Goal: Check status: Check status

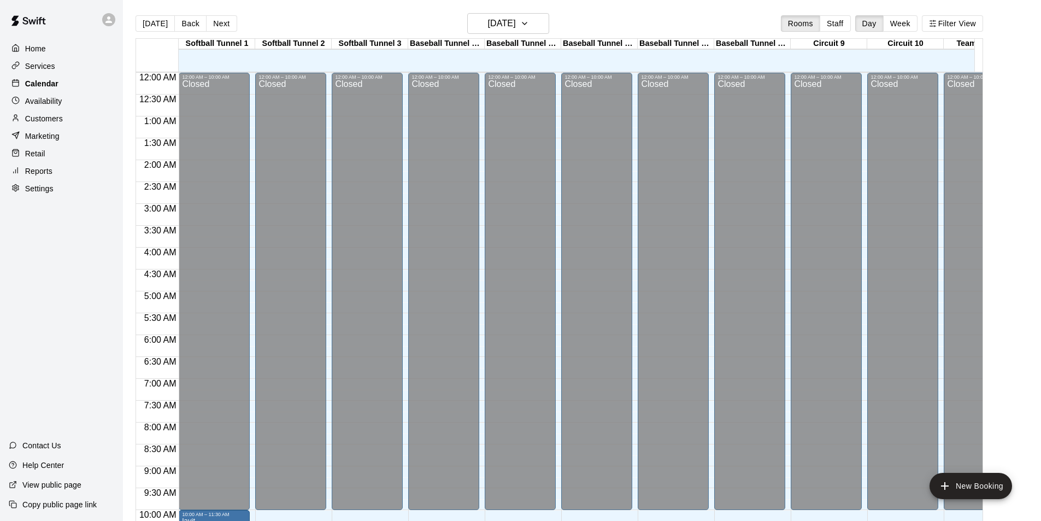
scroll to position [556, 0]
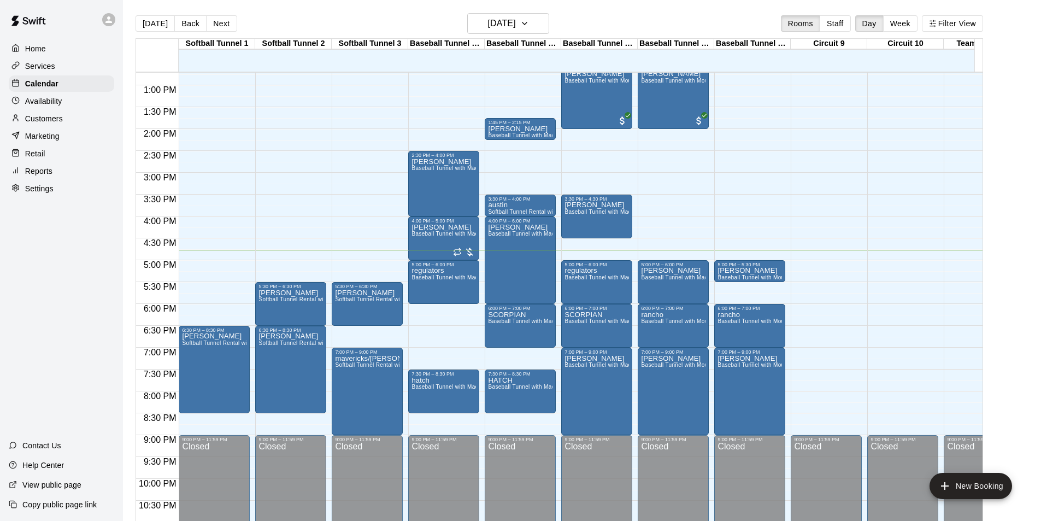
click at [52, 116] on p "Customers" at bounding box center [44, 118] width 38 height 11
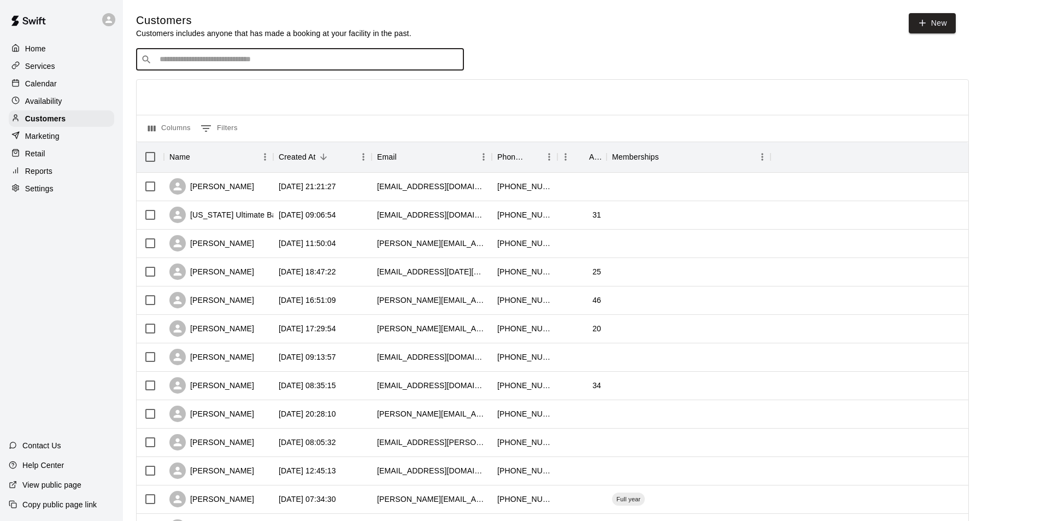
click at [299, 64] on input "Search customers by name or email" at bounding box center [307, 59] width 303 height 11
type input "****"
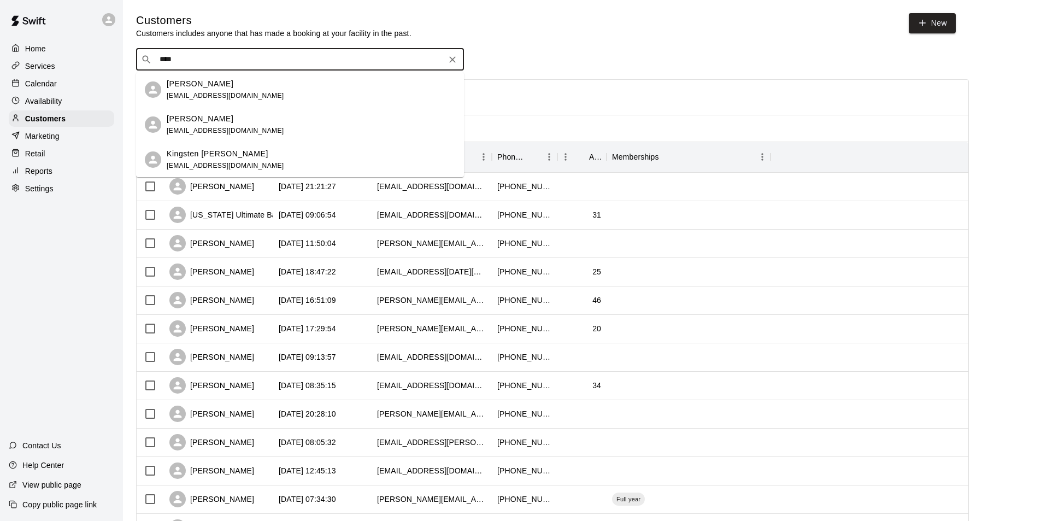
click at [281, 80] on div "[PERSON_NAME] [EMAIL_ADDRESS][DOMAIN_NAME]" at bounding box center [311, 89] width 288 height 23
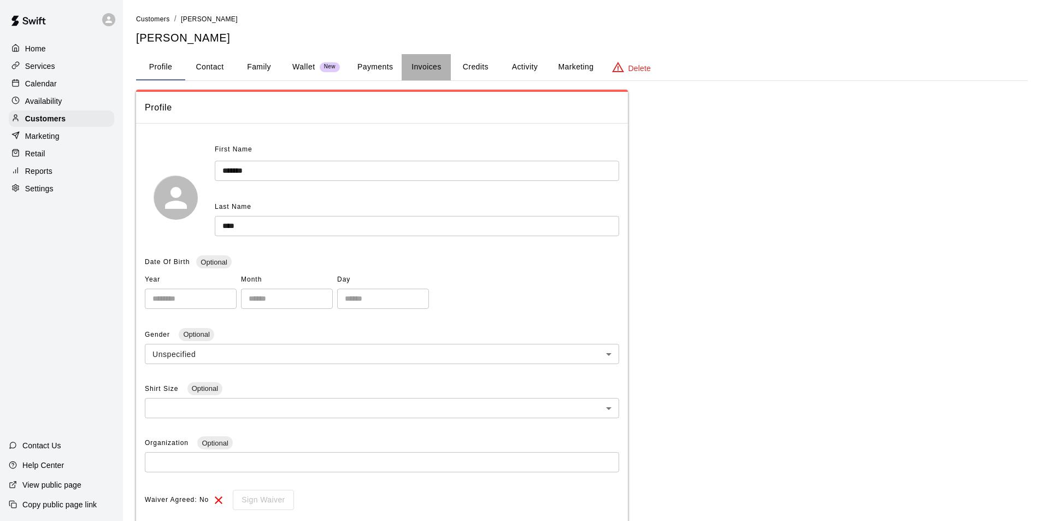
click at [432, 67] on button "Invoices" at bounding box center [426, 67] width 49 height 26
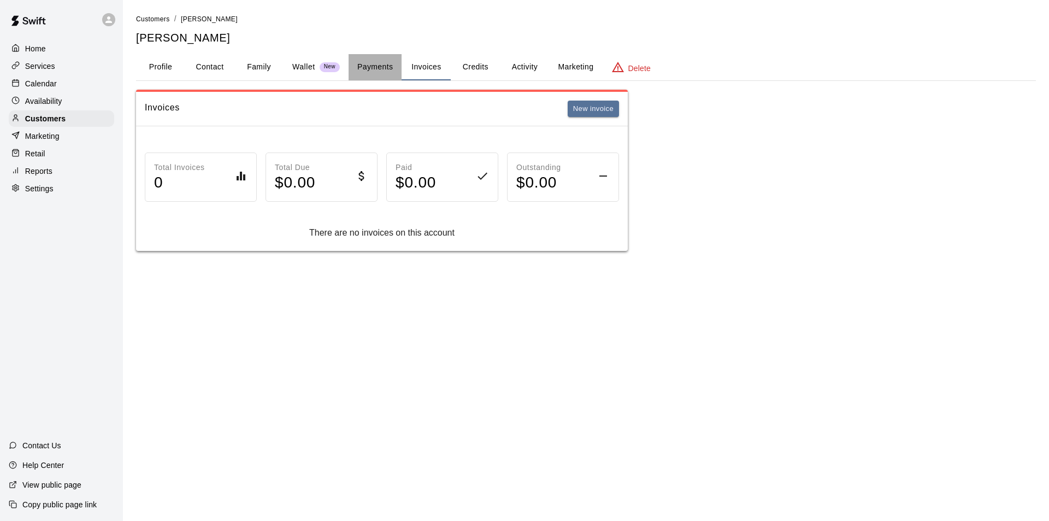
click at [395, 67] on button "Payments" at bounding box center [375, 67] width 53 height 26
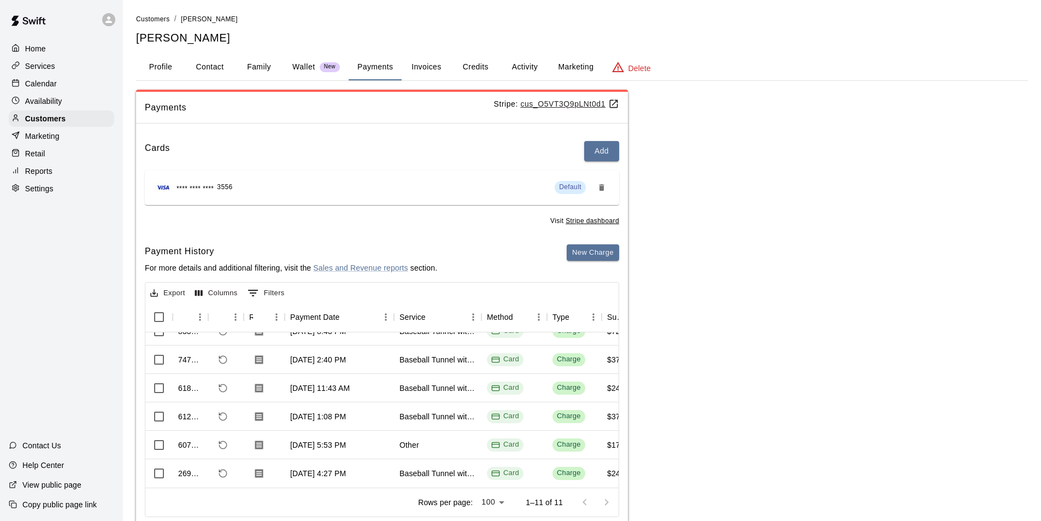
scroll to position [174, 0]
click at [382, 431] on div "[DATE] 5:53 PM" at bounding box center [339, 445] width 109 height 28
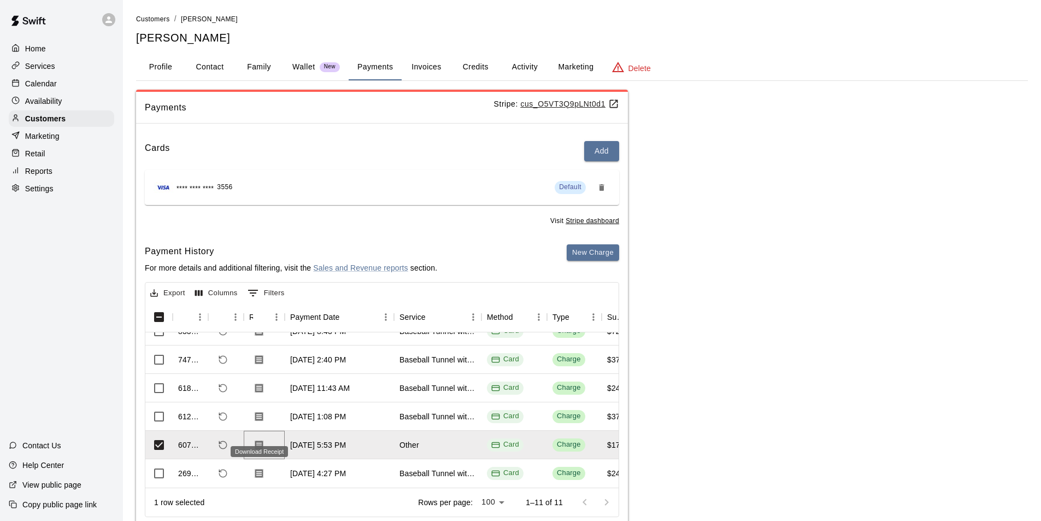
click at [254, 439] on icon "Download Receipt" at bounding box center [258, 444] width 11 height 11
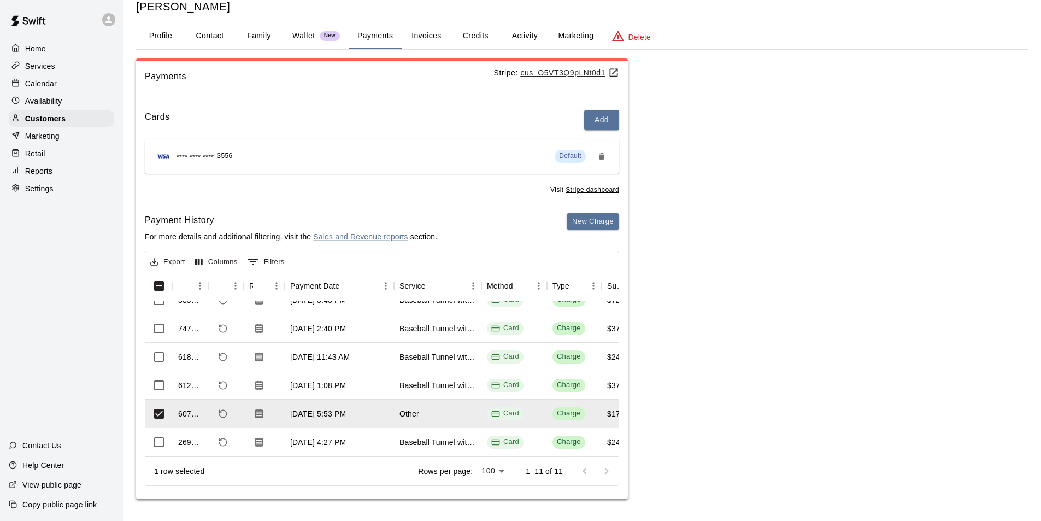
click at [443, 38] on button "Invoices" at bounding box center [426, 36] width 49 height 26
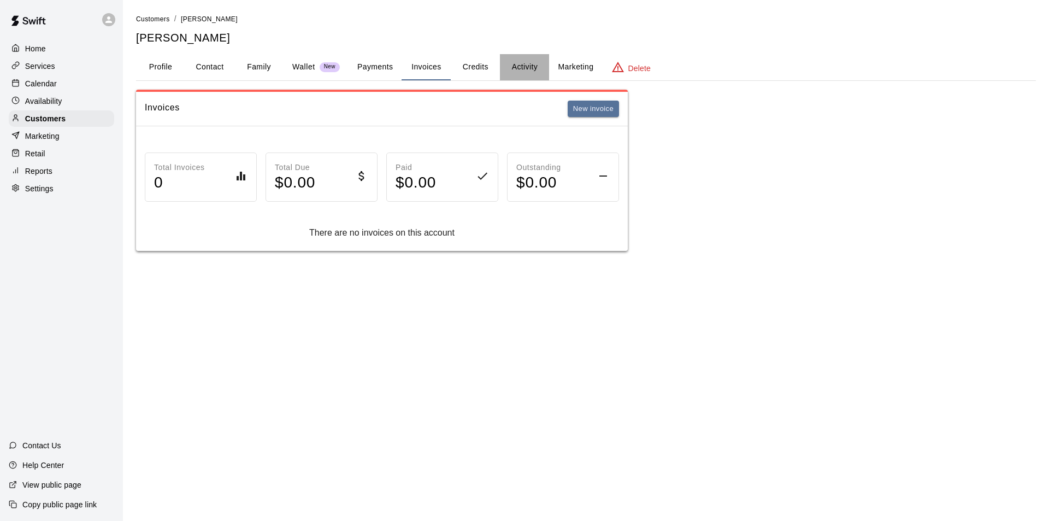
click at [518, 59] on button "Activity" at bounding box center [524, 67] width 49 height 26
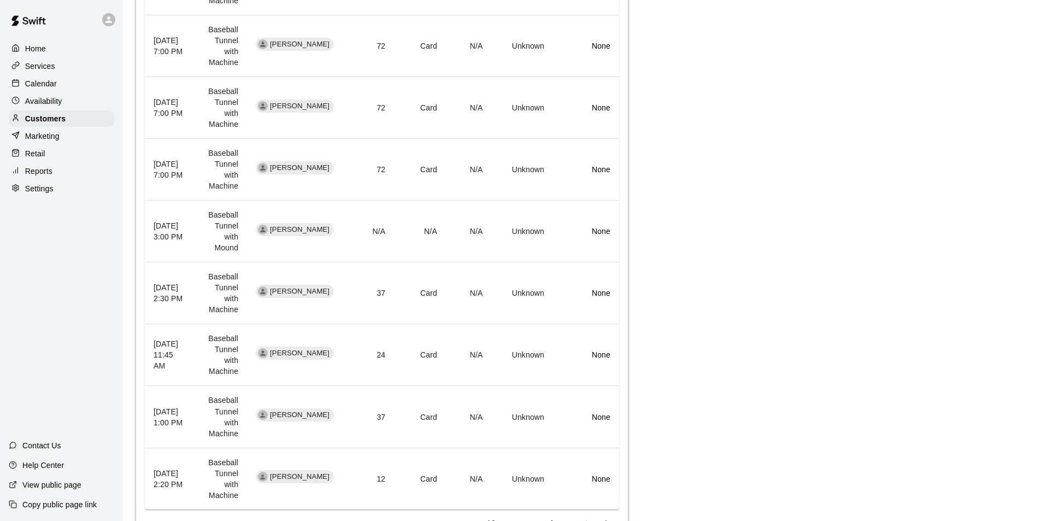
scroll to position [368, 0]
